Goal: Task Accomplishment & Management: Manage account settings

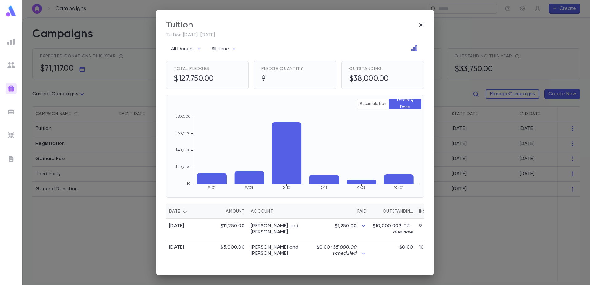
click at [13, 64] on img at bounding box center [10, 64] width 7 height 7
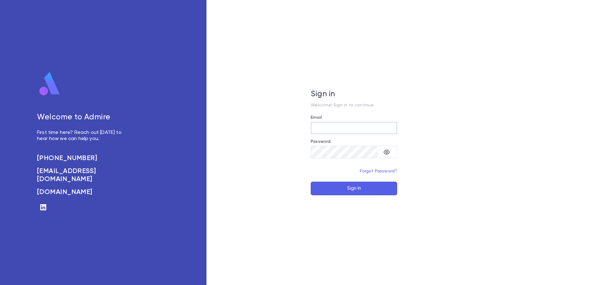
type input "**********"
click at [360, 188] on button "Sign In" at bounding box center [354, 189] width 86 height 14
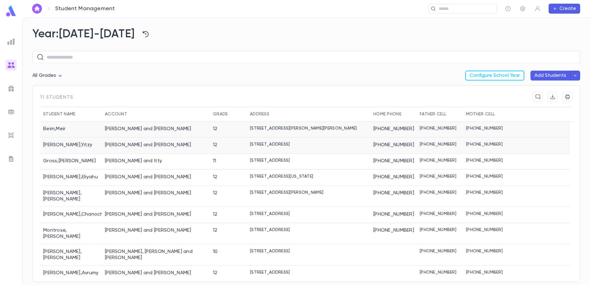
click at [63, 132] on div "Beim , Meir" at bounding box center [71, 130] width 62 height 16
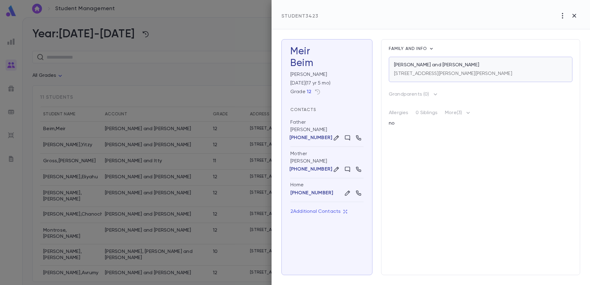
click at [418, 75] on p "[STREET_ADDRESS][PERSON_NAME][PERSON_NAME]" at bounding box center [453, 74] width 118 height 6
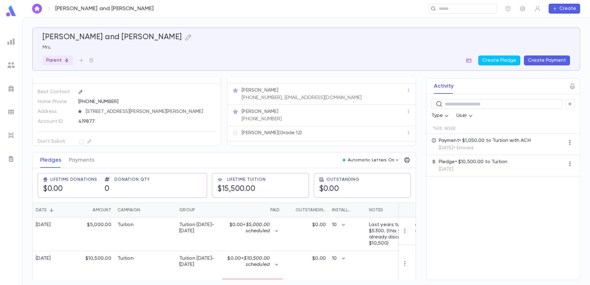
scroll to position [15, 0]
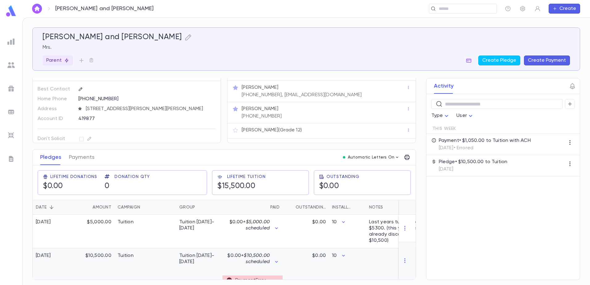
click at [253, 276] on div "Payment Error" at bounding box center [253, 281] width 60 height 10
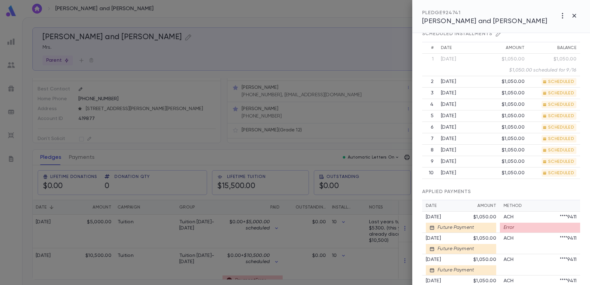
scroll to position [278, 0]
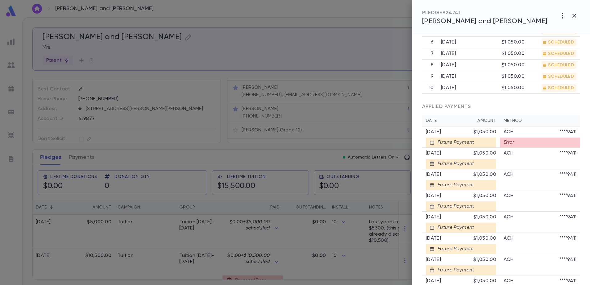
click at [511, 148] on div "Error" at bounding box center [540, 143] width 80 height 10
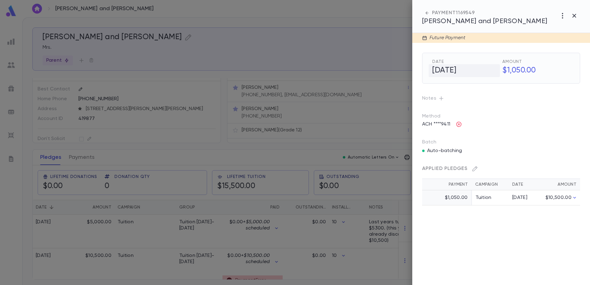
click at [446, 68] on h5 "9/16/2025" at bounding box center [464, 70] width 71 height 13
click at [451, 71] on input "**********" at bounding box center [458, 71] width 52 height 12
type input "**********"
click at [484, 85] on button "Save and Bill" at bounding box center [483, 84] width 33 height 10
click at [479, 85] on button "Save and Bill" at bounding box center [483, 84] width 33 height 10
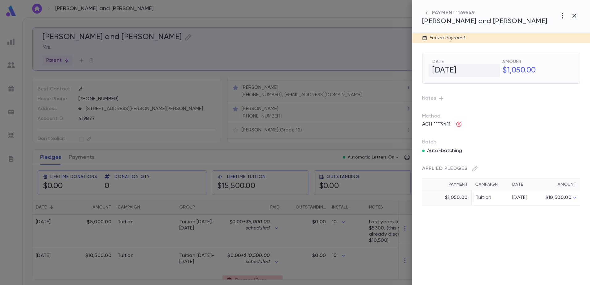
click at [465, 76] on h5 "9/16/2025" at bounding box center [464, 70] width 71 height 13
click at [515, 106] on div "Method ACH ****9411" at bounding box center [496, 116] width 168 height 26
click at [433, 13] on div "PAYMENT 1169549" at bounding box center [484, 13] width 125 height 6
click at [146, 233] on div at bounding box center [295, 142] width 590 height 285
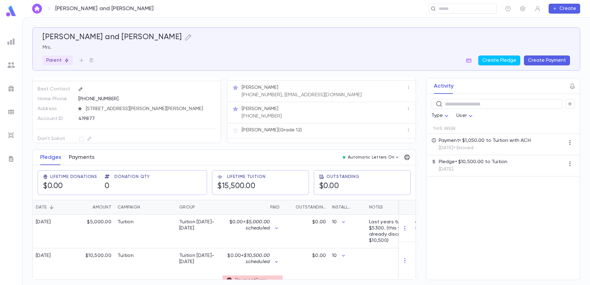
click at [76, 156] on button "Payments" at bounding box center [82, 157] width 26 height 15
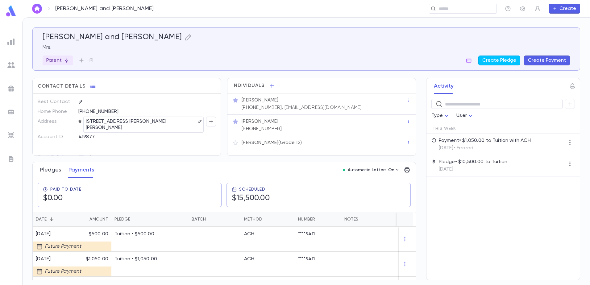
click at [52, 171] on button "Pledges" at bounding box center [50, 169] width 21 height 15
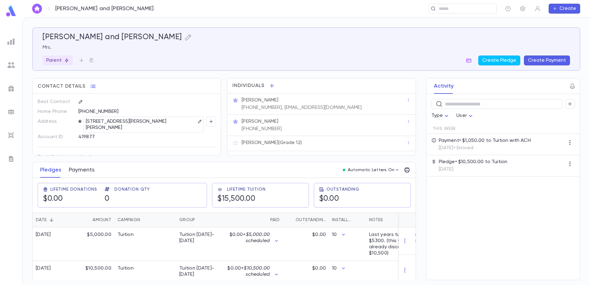
click at [84, 172] on button "Payments" at bounding box center [82, 169] width 26 height 15
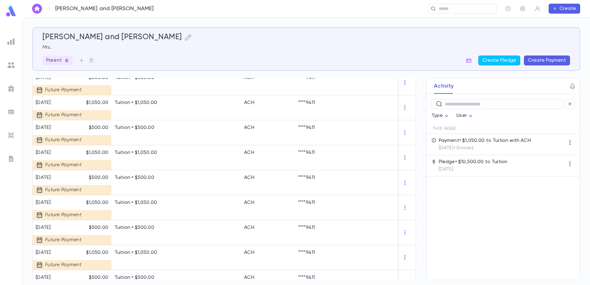
scroll to position [450, 0]
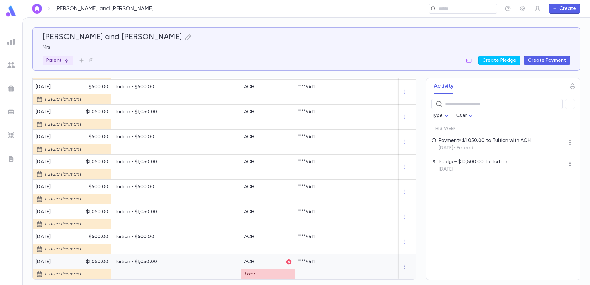
click at [403, 265] on icon "button" at bounding box center [405, 267] width 6 height 6
click at [434, 259] on div at bounding box center [295, 142] width 590 height 285
click at [290, 260] on icon at bounding box center [288, 262] width 5 height 5
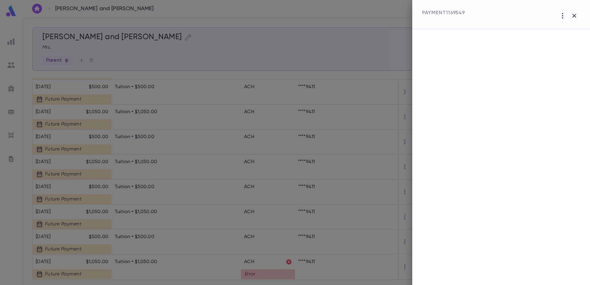
click at [231, 225] on div at bounding box center [295, 142] width 590 height 285
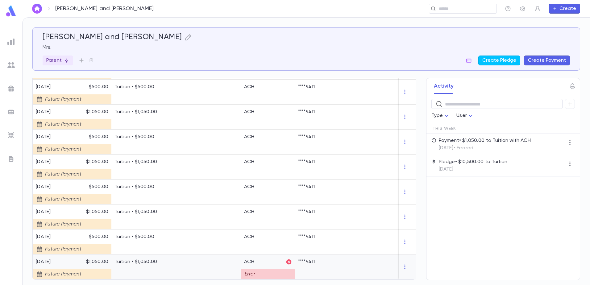
click at [177, 266] on div "Tuition • $1,050.00" at bounding box center [149, 267] width 77 height 25
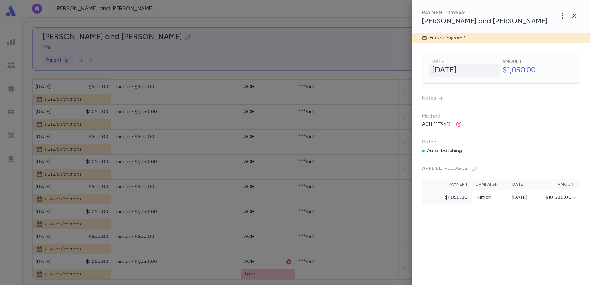
click at [460, 70] on h5 "9/16/2025" at bounding box center [464, 70] width 71 height 13
drag, startPoint x: 450, startPoint y: 69, endPoint x: 457, endPoint y: 75, distance: 9.1
click at [450, 69] on input "**********" at bounding box center [458, 71] width 52 height 12
type input "**********"
click at [487, 83] on button "Save and Bill" at bounding box center [483, 84] width 33 height 10
